Goal: Navigation & Orientation: Find specific page/section

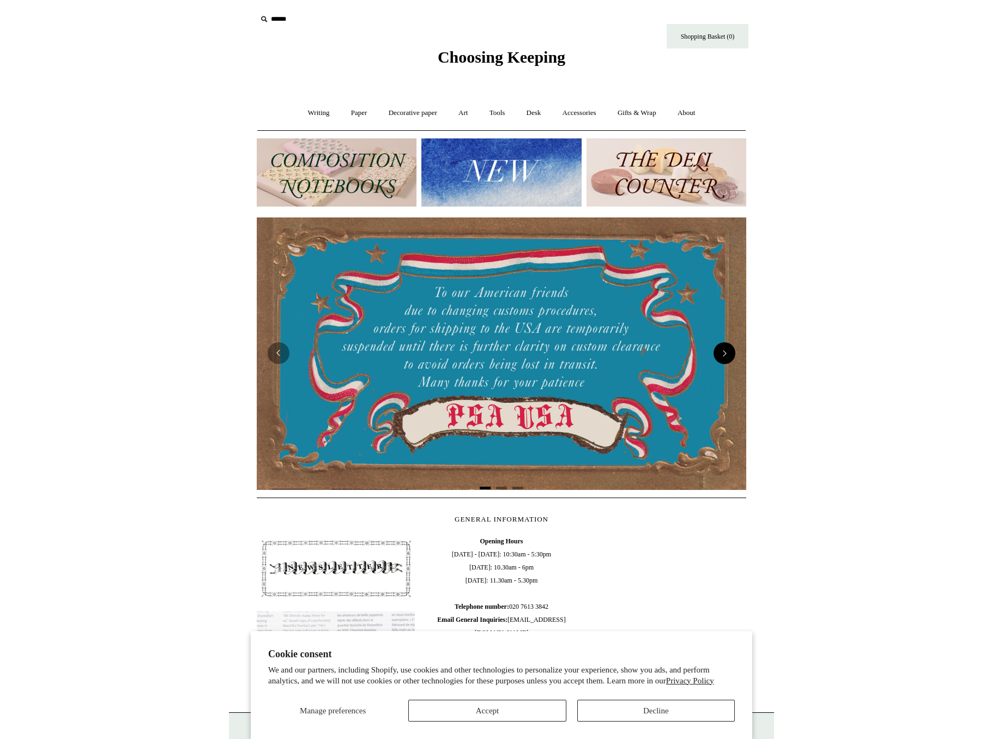
click at [732, 354] on button "Next" at bounding box center [725, 353] width 22 height 22
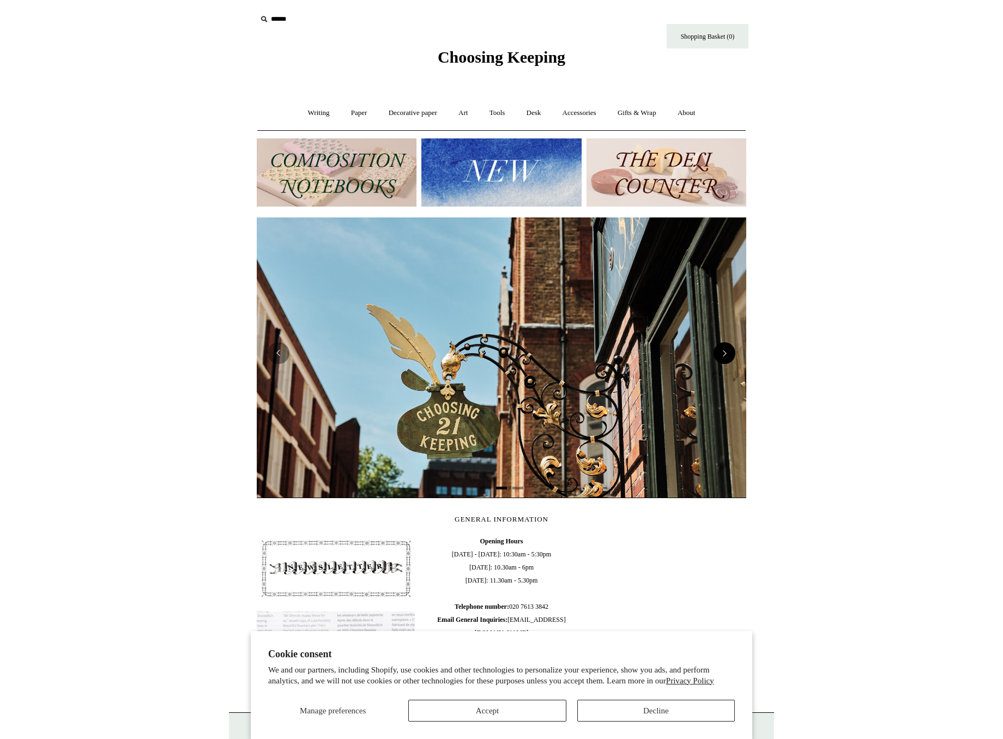
scroll to position [0, 490]
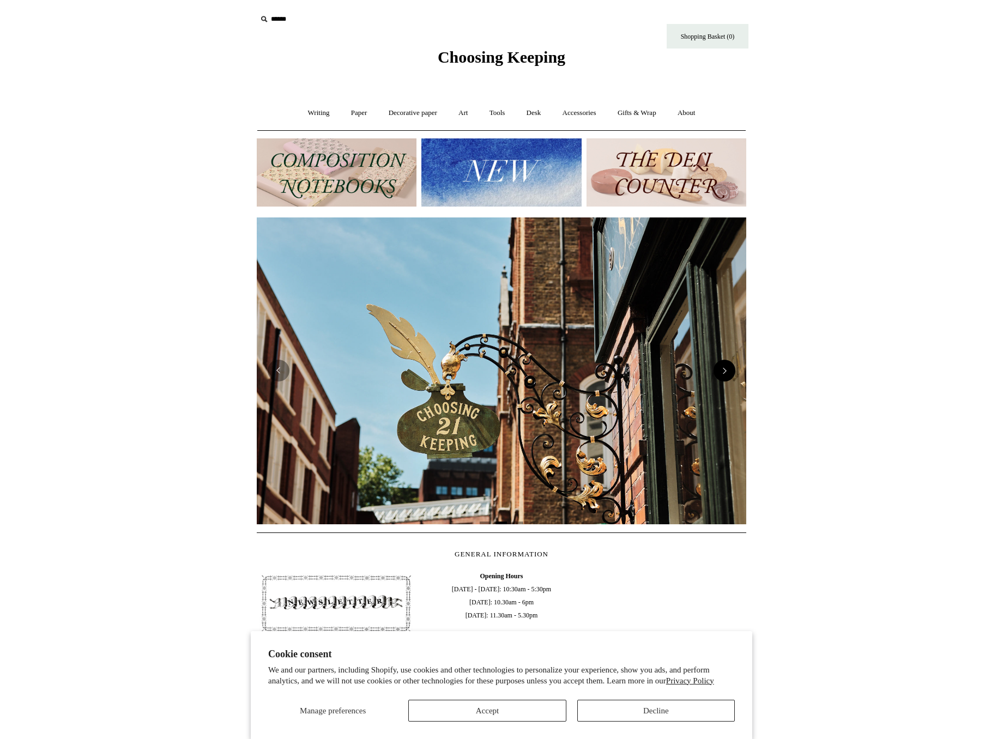
click at [732, 354] on img at bounding box center [502, 372] width 490 height 308
click at [731, 371] on button "Next" at bounding box center [725, 371] width 22 height 22
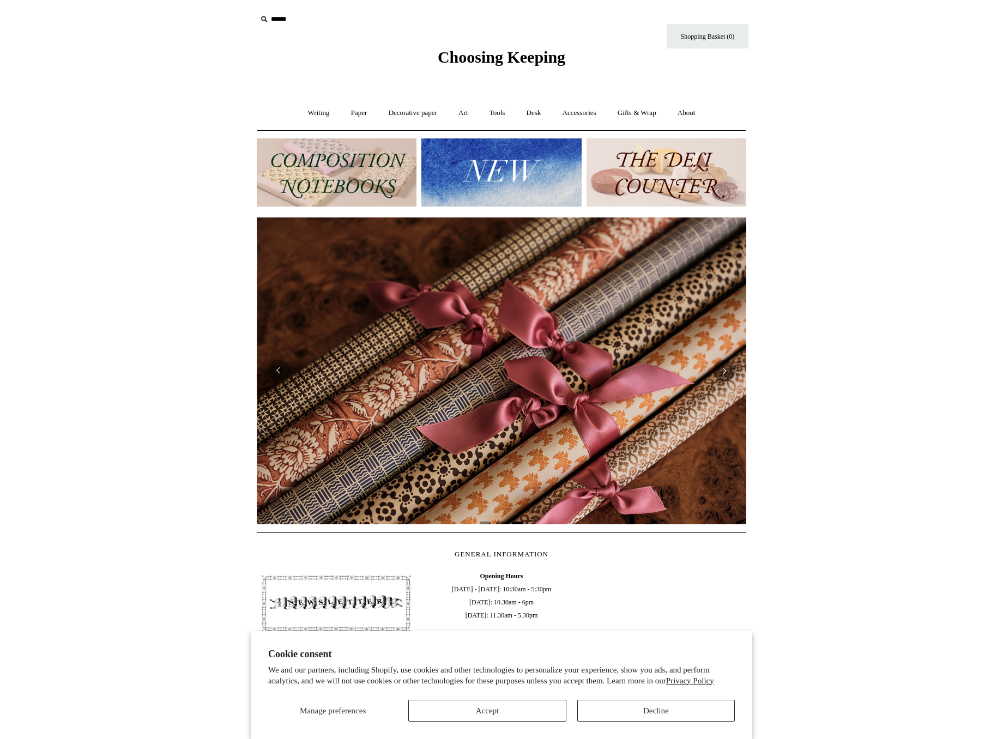
scroll to position [0, 979]
click at [461, 117] on link "Art +" at bounding box center [463, 113] width 29 height 29
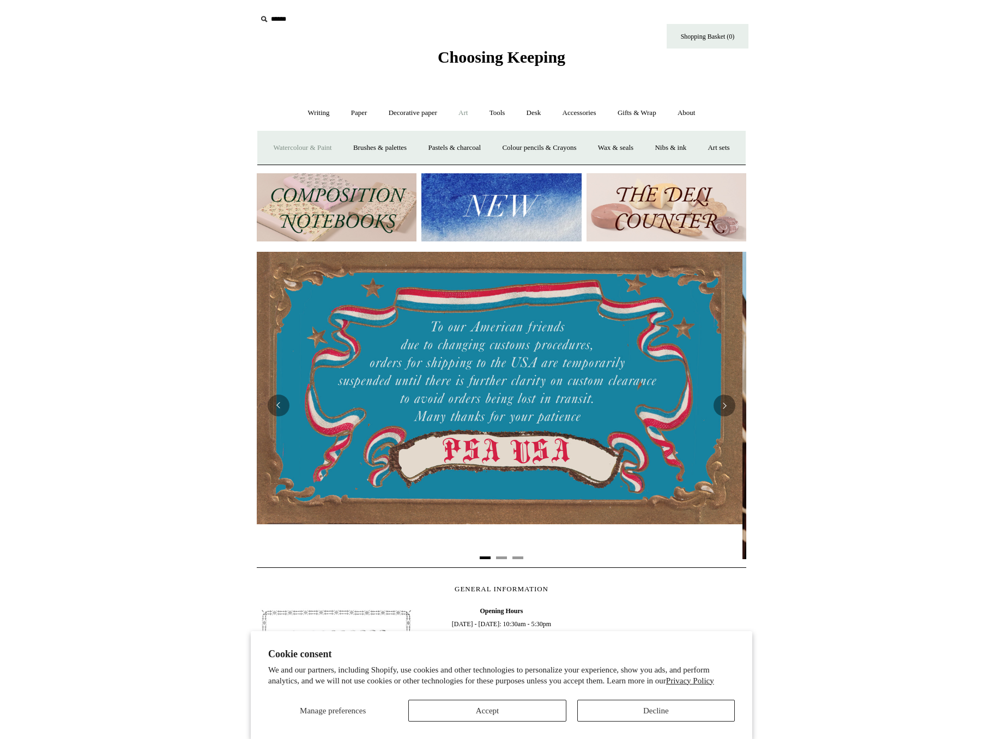
scroll to position [0, 0]
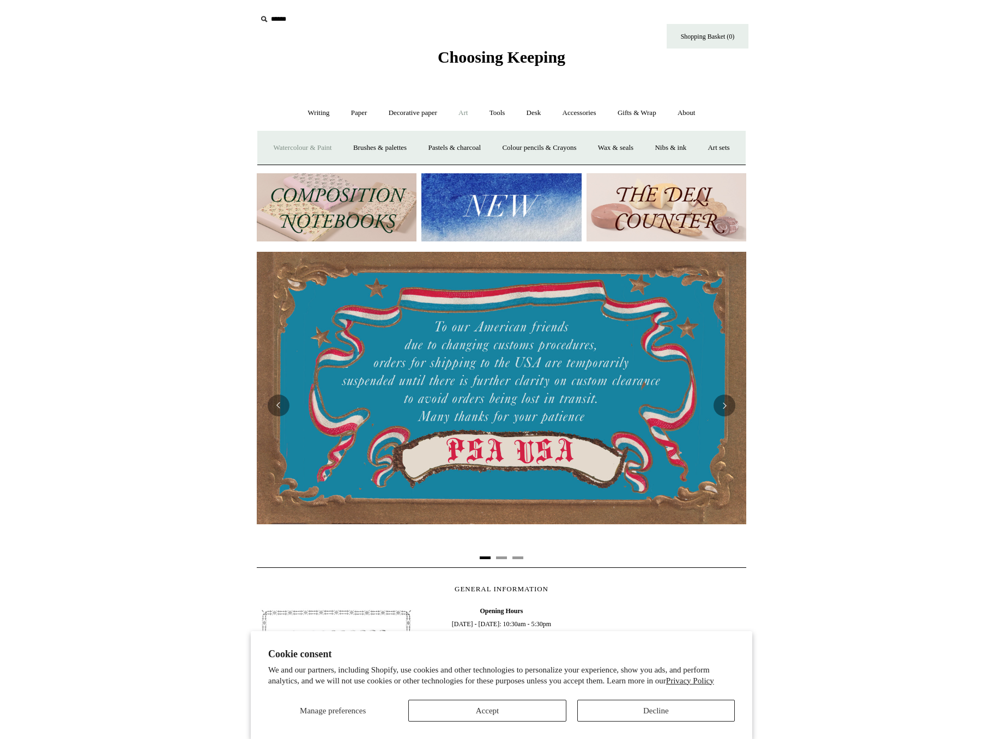
click at [323, 146] on link "Watercolour & Paint" at bounding box center [302, 148] width 78 height 29
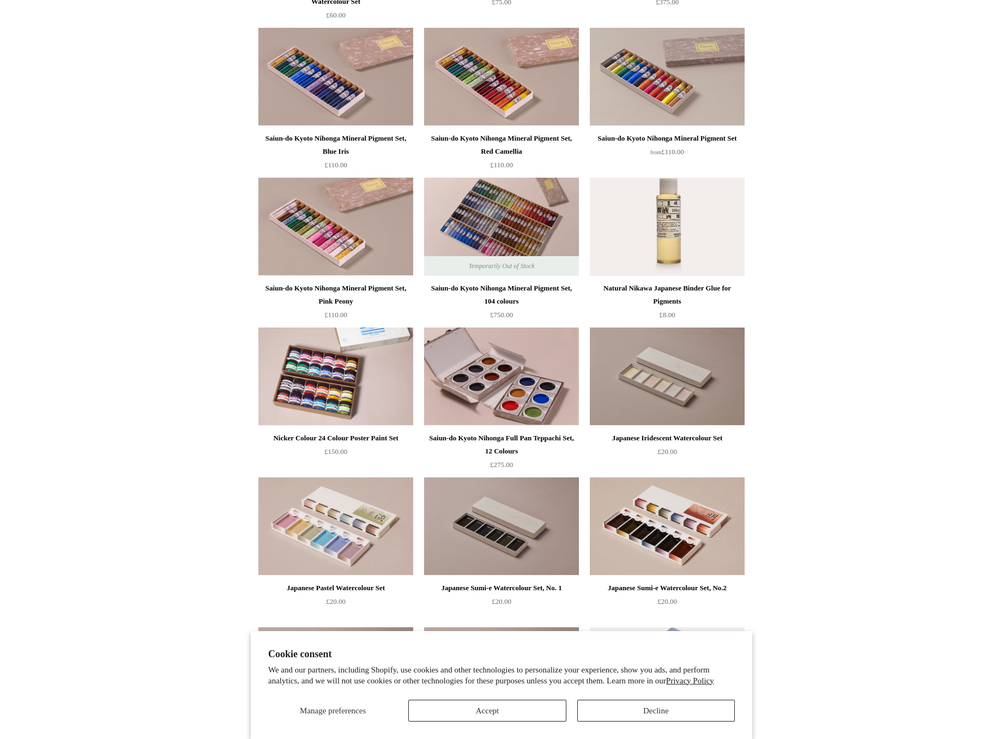
scroll to position [1014, 0]
click at [502, 449] on div "Saiun-do Kyoto Nihonga Full Pan Teppachi Set, 12 Colours" at bounding box center [501, 444] width 149 height 26
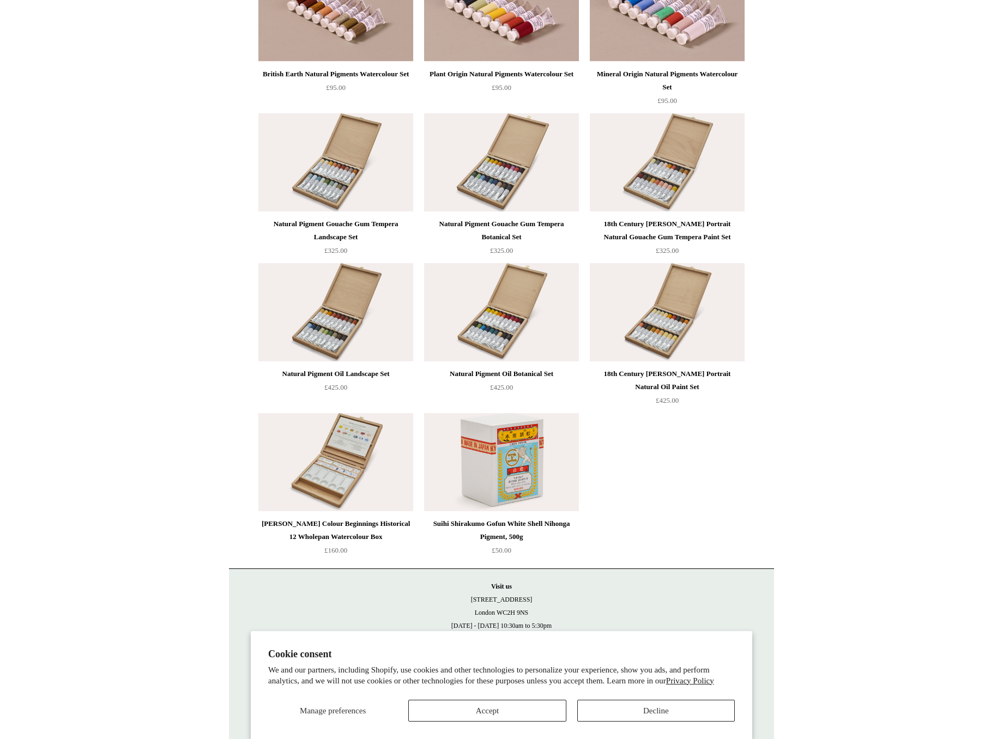
scroll to position [1977, 0]
click at [523, 489] on img at bounding box center [501, 463] width 155 height 98
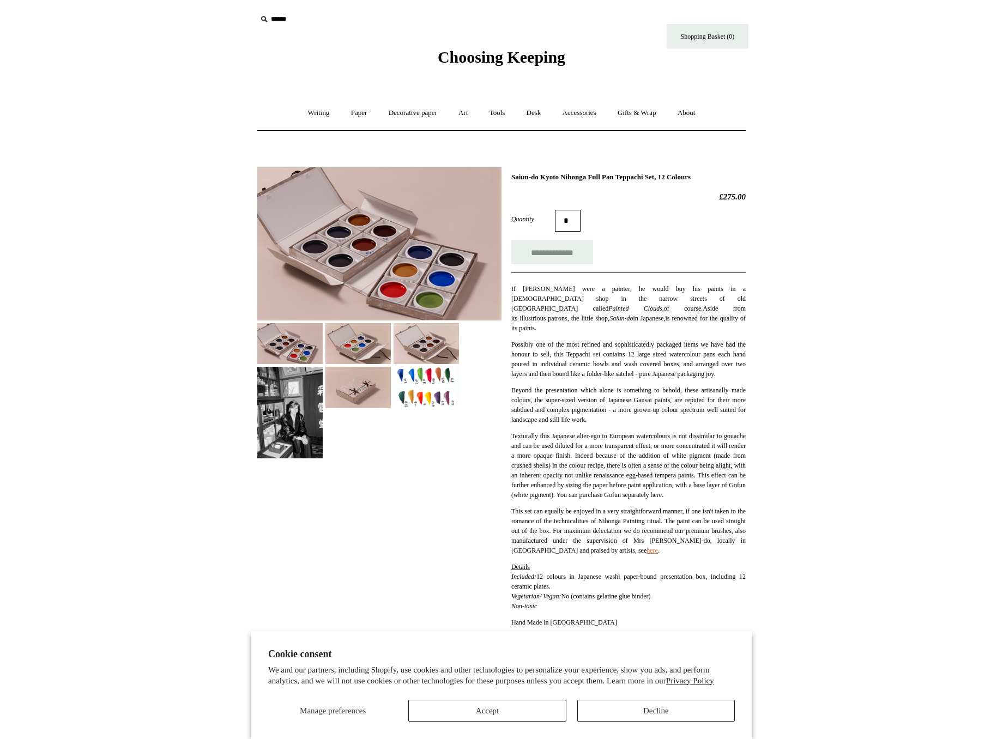
click at [401, 387] on img at bounding box center [426, 387] width 65 height 41
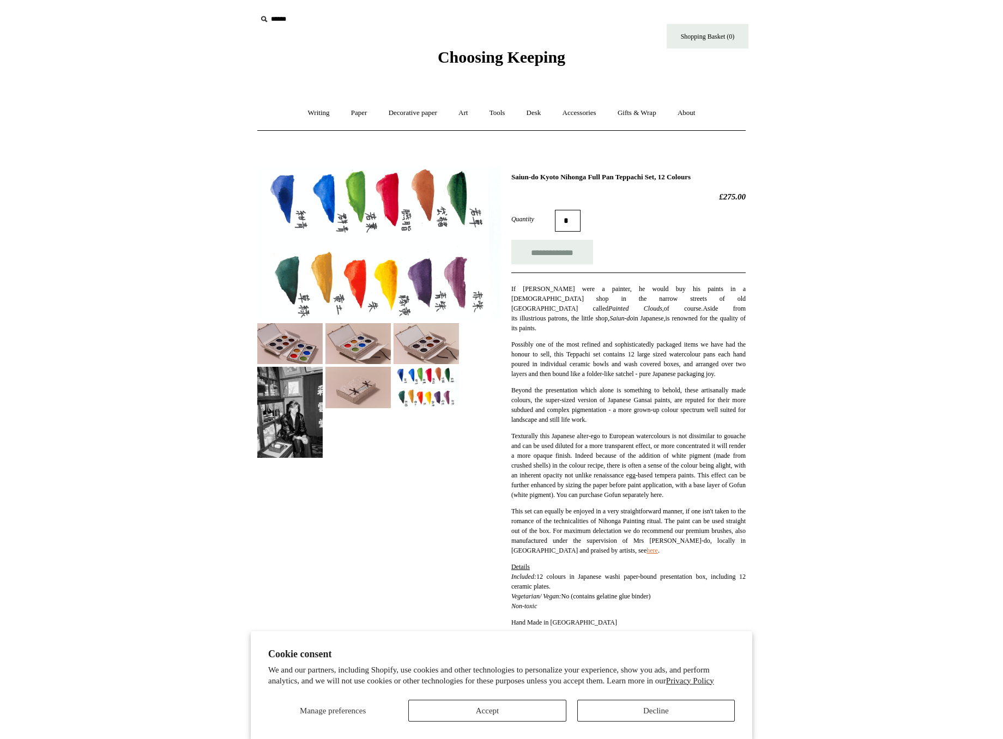
click at [411, 359] on img at bounding box center [426, 343] width 65 height 41
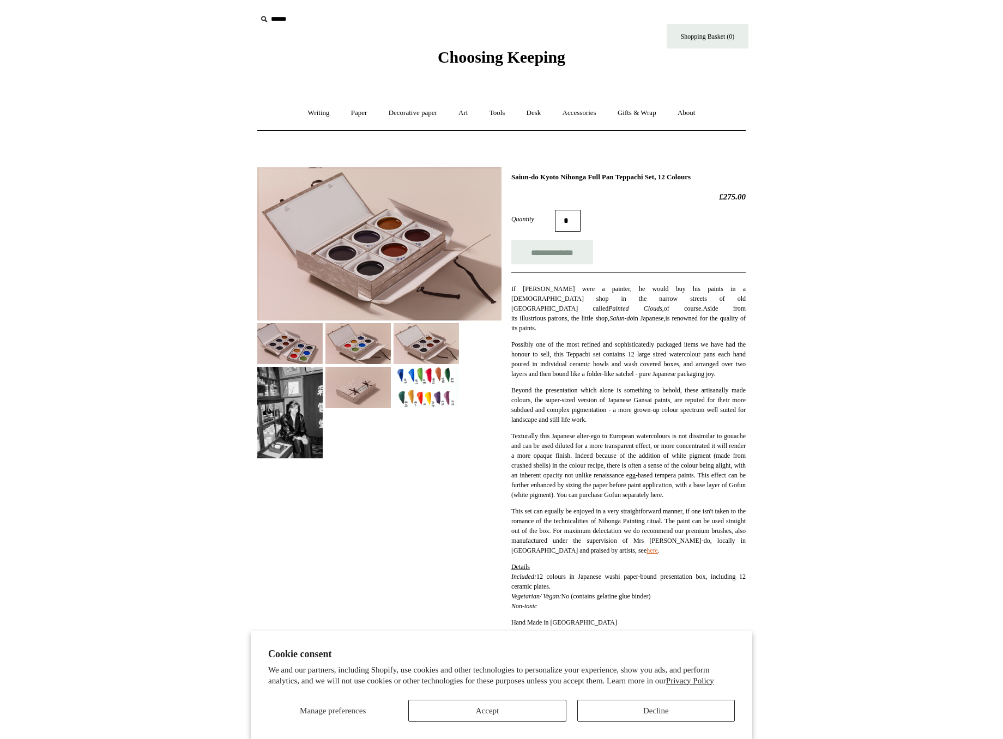
click at [379, 355] on img at bounding box center [358, 343] width 65 height 41
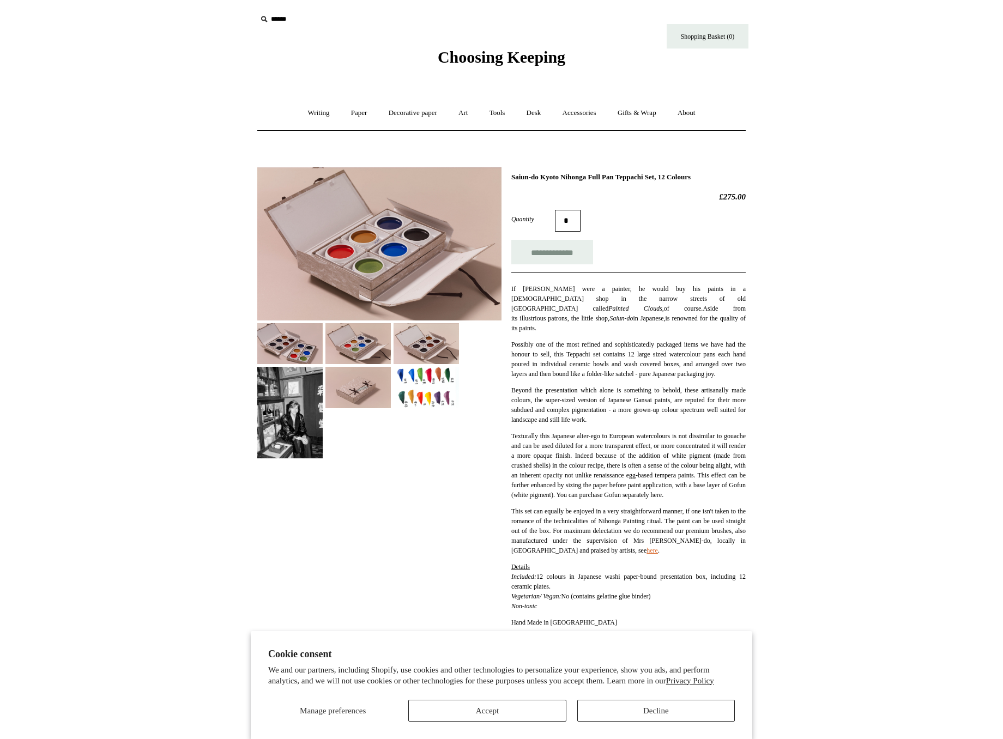
click at [354, 408] on div at bounding box center [379, 308] width 244 height 299
click at [339, 364] on div at bounding box center [379, 308] width 244 height 299
click at [306, 329] on img at bounding box center [289, 343] width 65 height 41
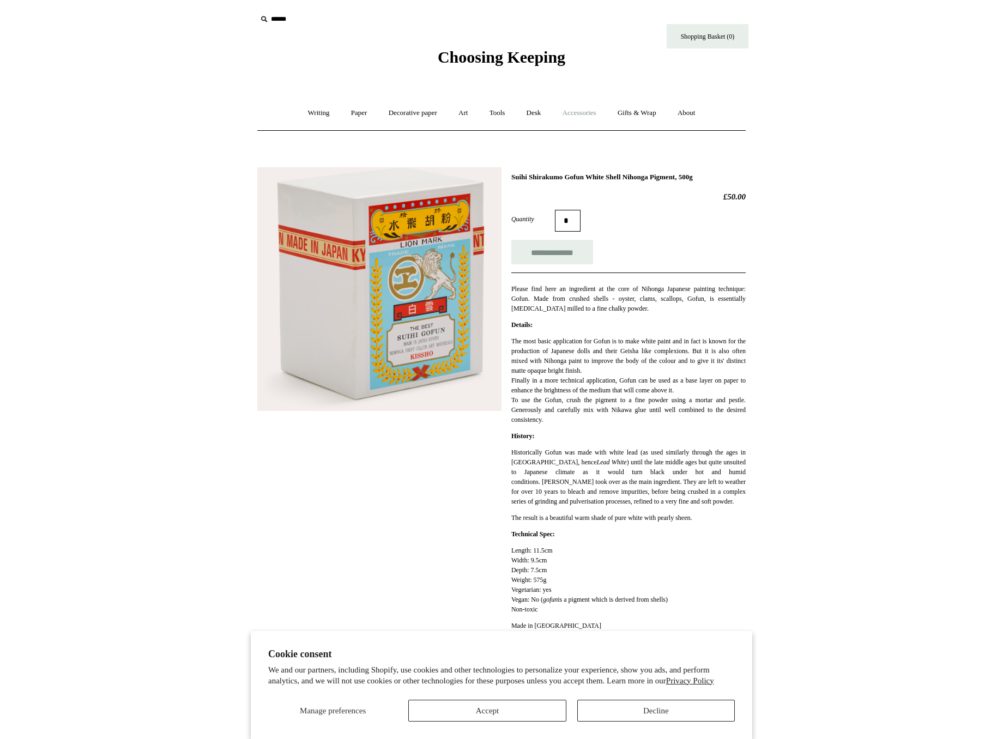
click at [585, 111] on link "Accessories +" at bounding box center [579, 113] width 53 height 29
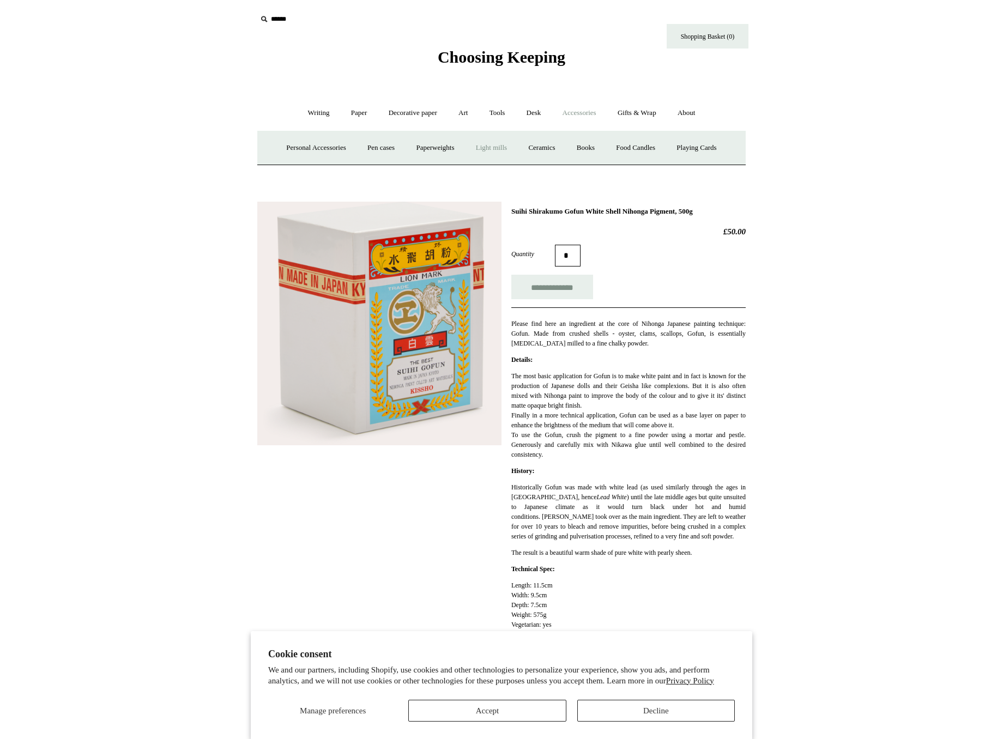
click at [503, 147] on link "Light mills" at bounding box center [491, 148] width 51 height 29
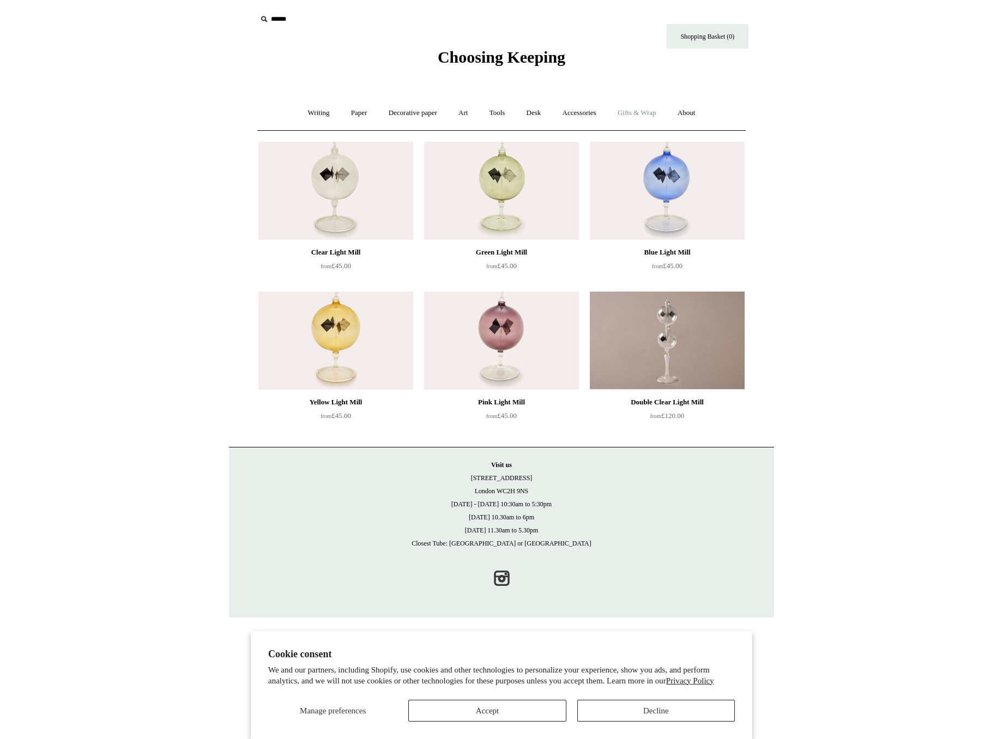
click at [639, 110] on link "Gifts & Wrap +" at bounding box center [637, 113] width 58 height 29
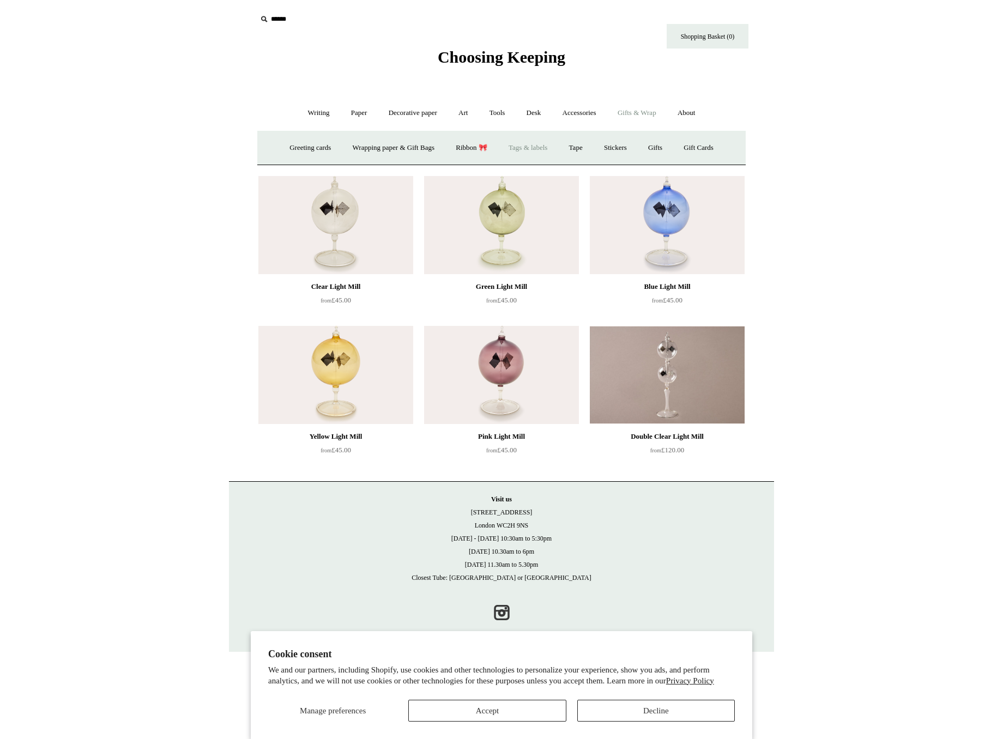
click at [523, 154] on link "Tags & labels" at bounding box center [528, 148] width 58 height 29
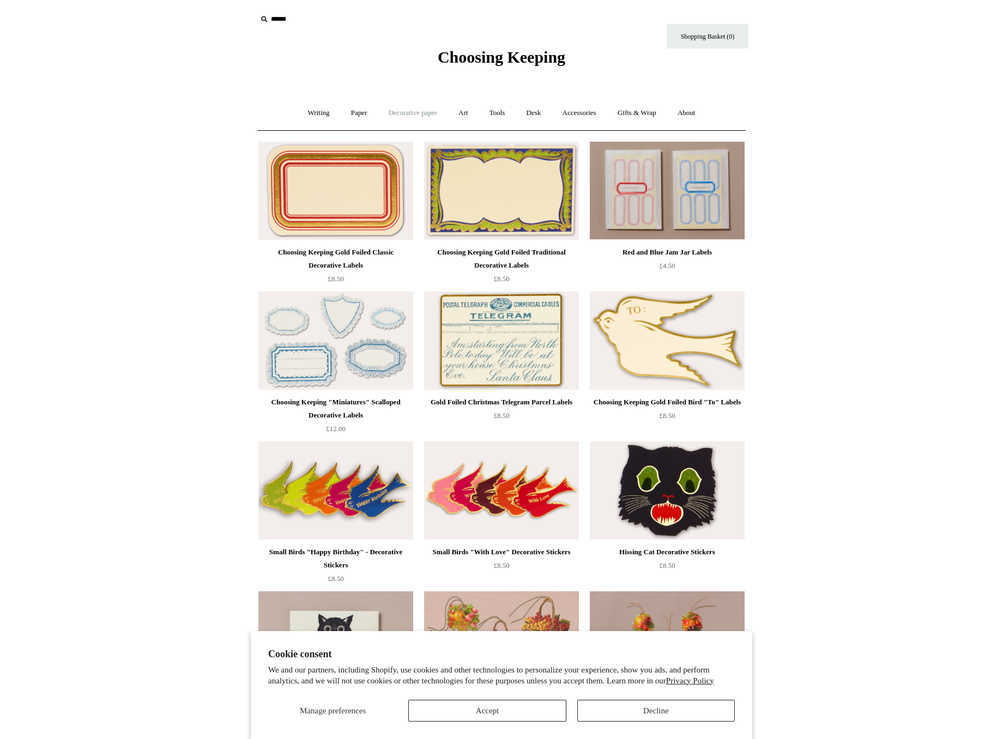
click at [408, 112] on link "Decorative paper +" at bounding box center [413, 113] width 68 height 29
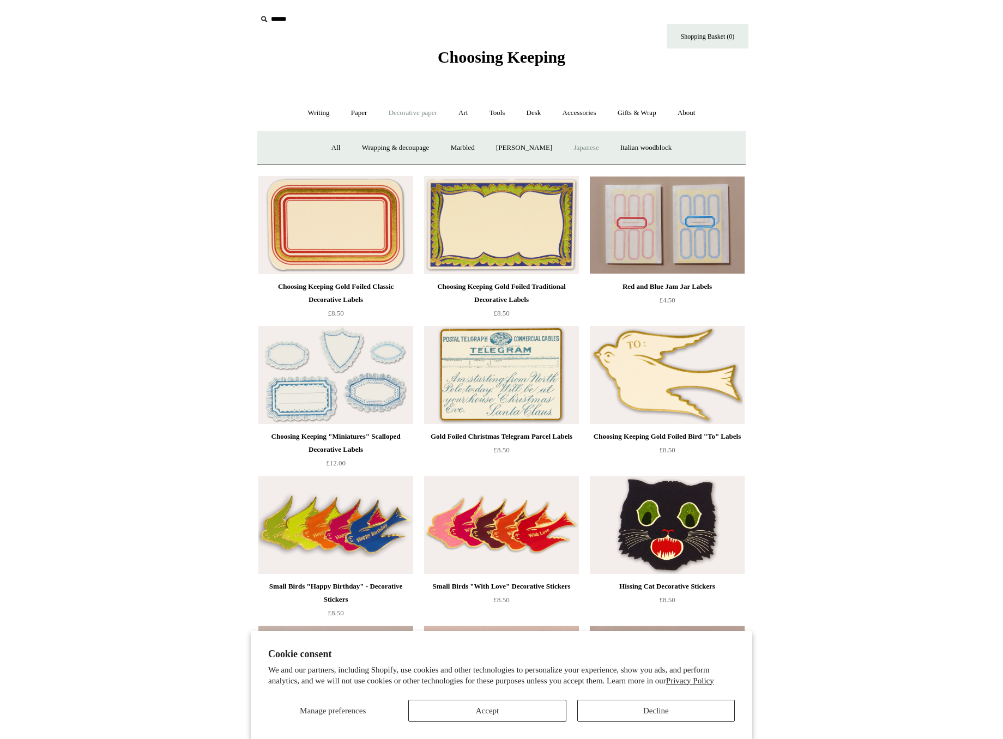
click at [577, 146] on link "Japanese" at bounding box center [586, 148] width 45 height 29
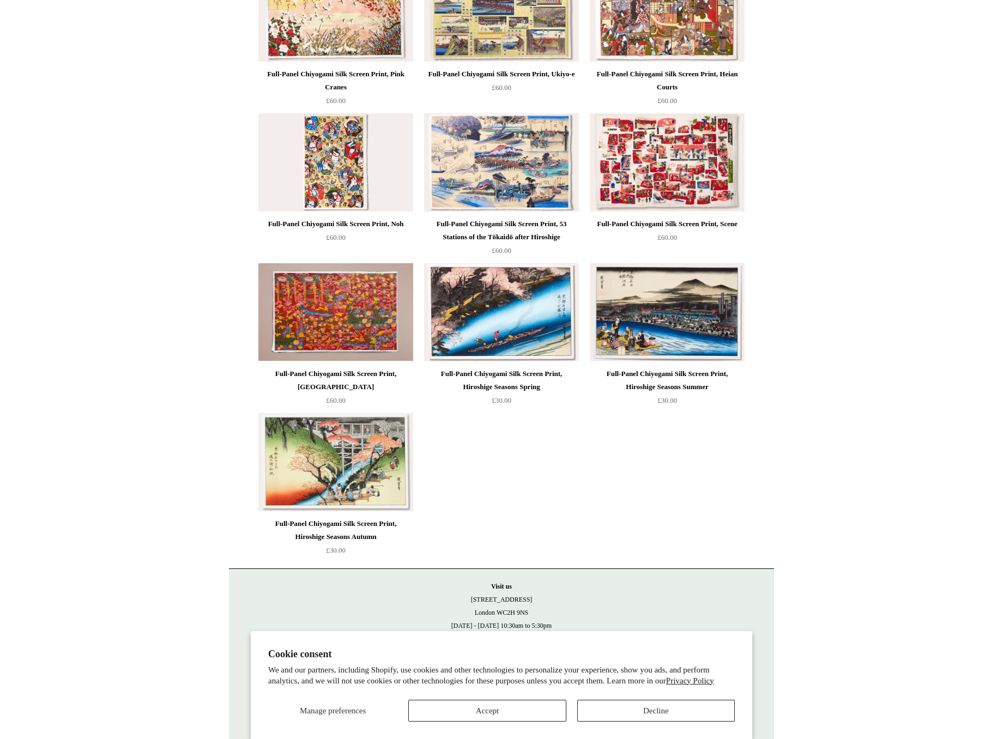
scroll to position [478, 0]
